Goal: Task Accomplishment & Management: Complete application form

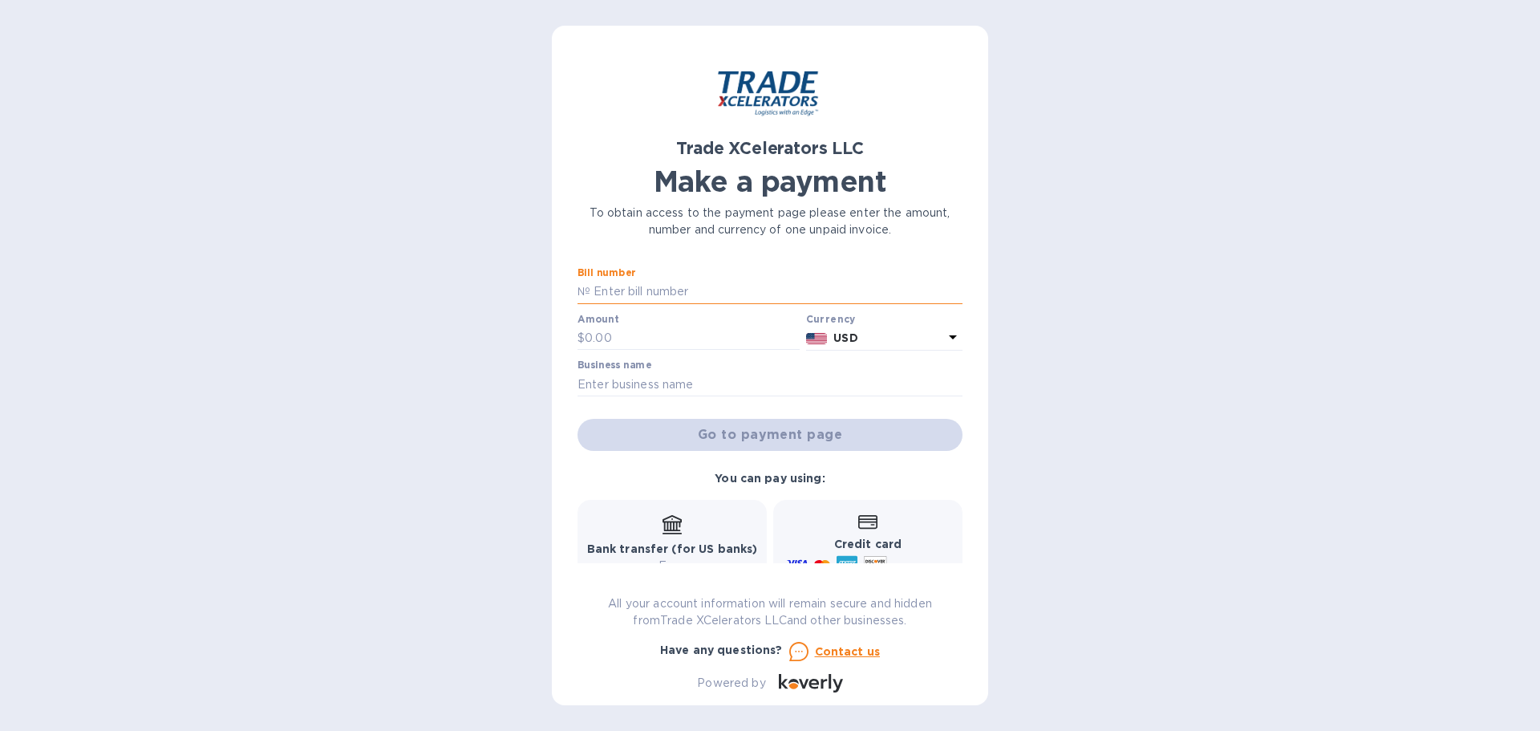
click at [616, 287] on input "text" at bounding box center [776, 292] width 372 height 24
type input "1504925-1"
click at [644, 342] on input "text" at bounding box center [692, 339] width 215 height 24
type input "1"
type input "1,740.17"
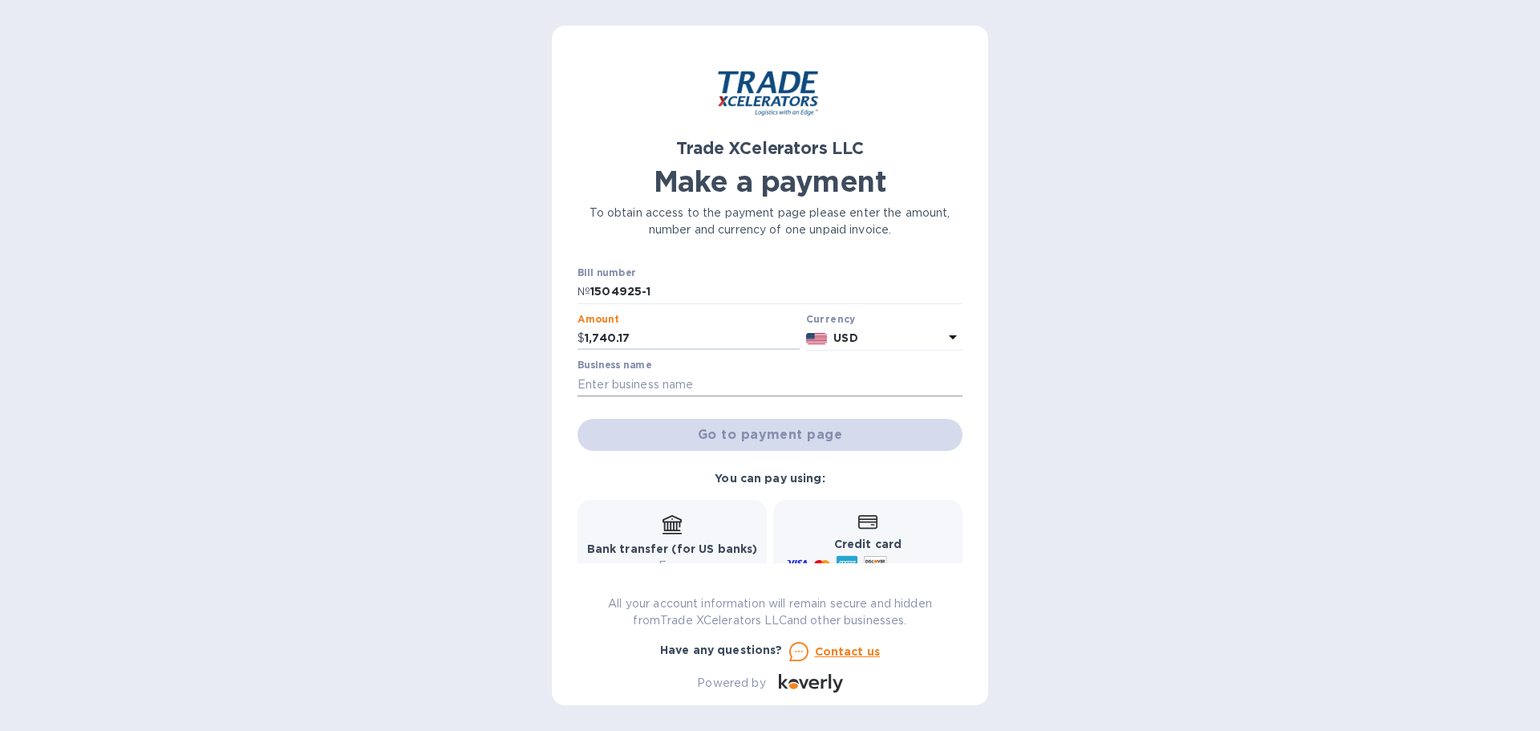
drag, startPoint x: 698, startPoint y: 387, endPoint x: 676, endPoint y: 386, distance: 21.7
click at [698, 386] on input "text" at bounding box center [770, 384] width 385 height 24
type input "Fermentaholics"
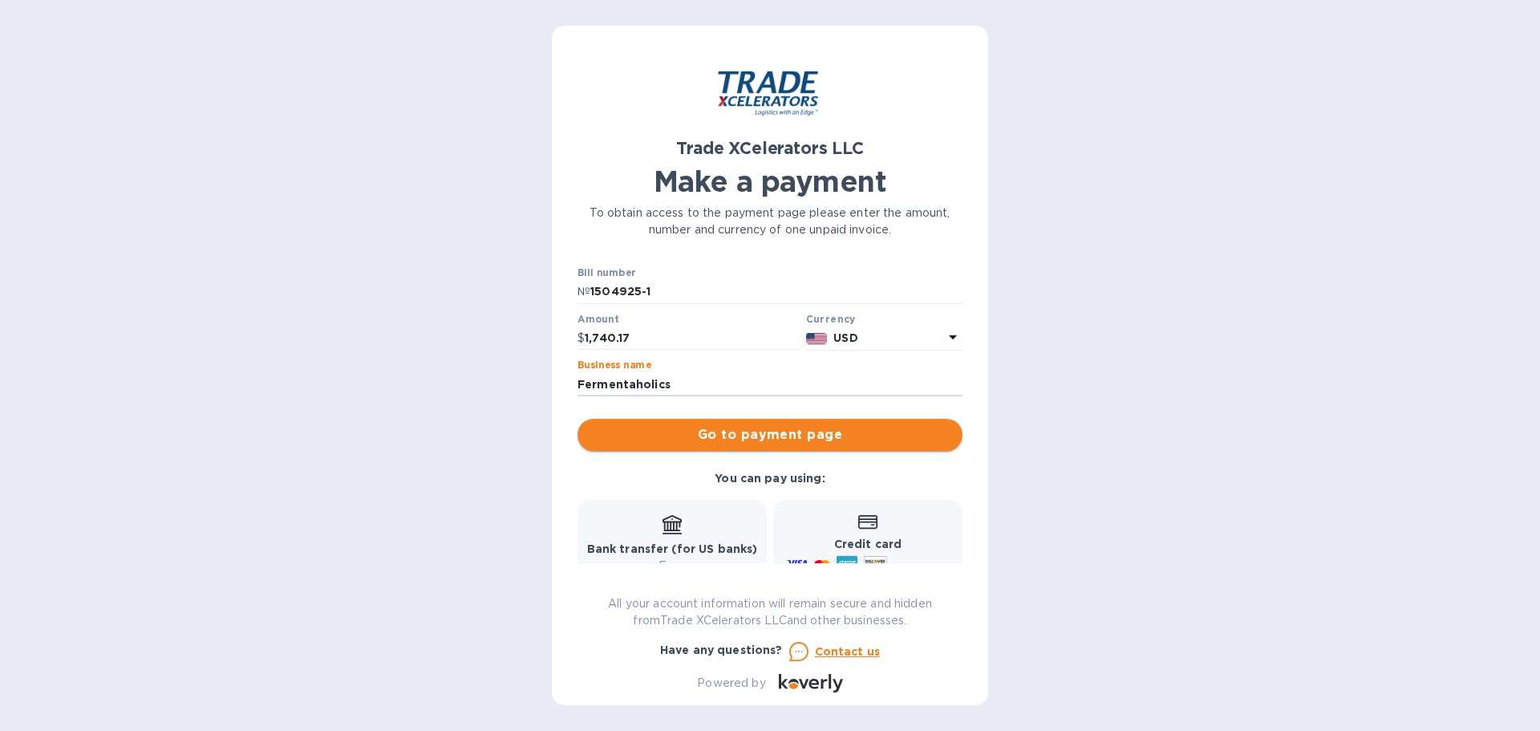
click at [892, 438] on span "Go to payment page" at bounding box center [769, 434] width 359 height 19
